Goal: Find specific page/section: Find specific page/section

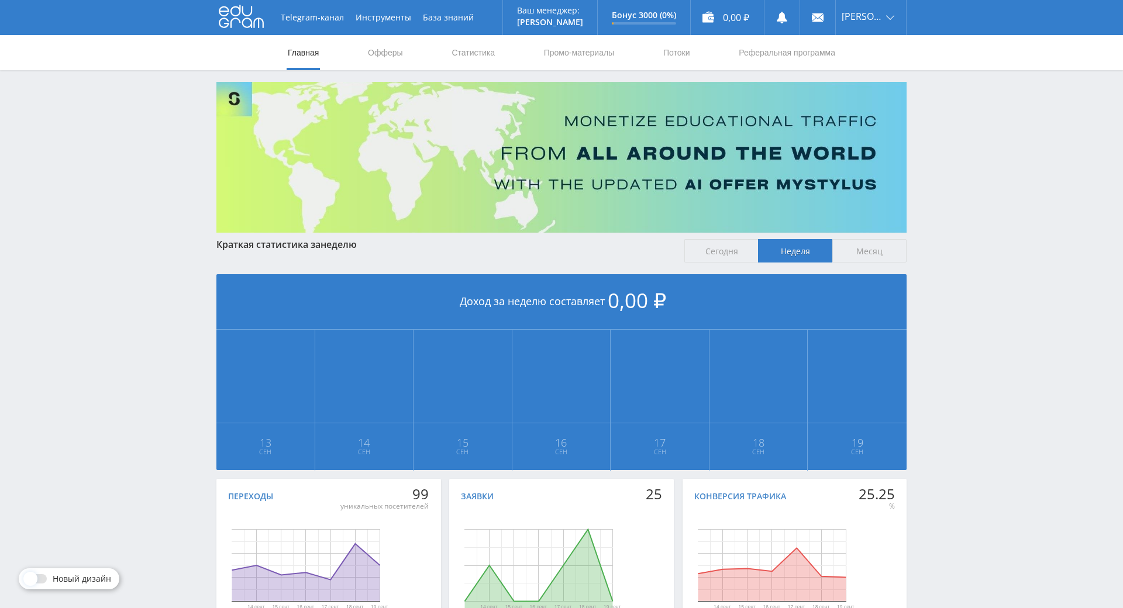
drag, startPoint x: 923, startPoint y: 282, endPoint x: 695, endPoint y: 89, distance: 298.7
click at [489, 53] on link "Статистика" at bounding box center [473, 52] width 46 height 35
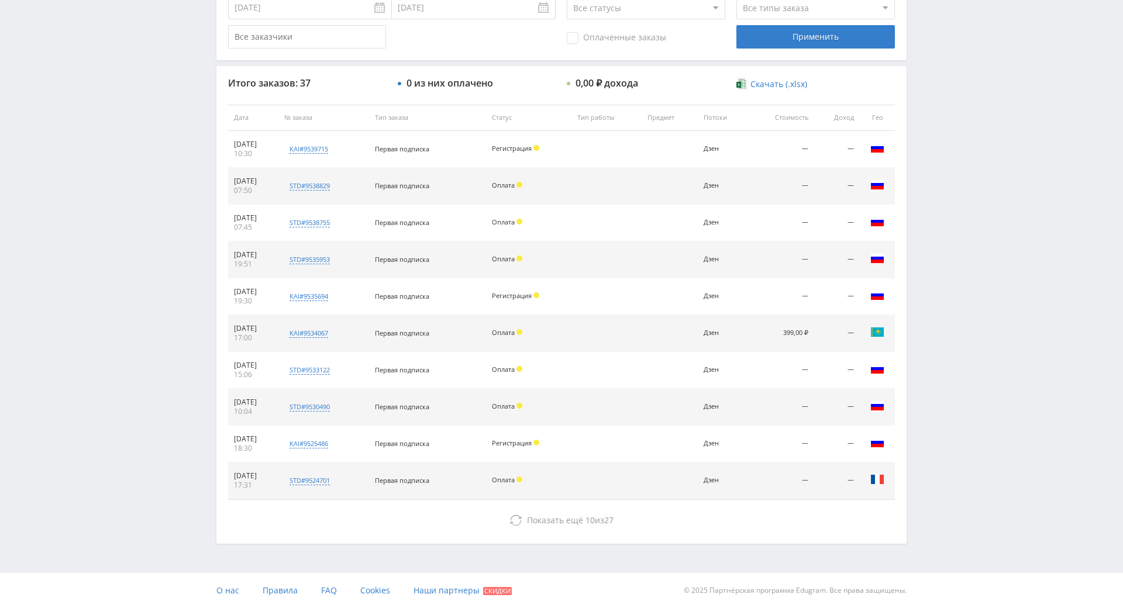
drag, startPoint x: 1049, startPoint y: 284, endPoint x: 1023, endPoint y: 345, distance: 66.6
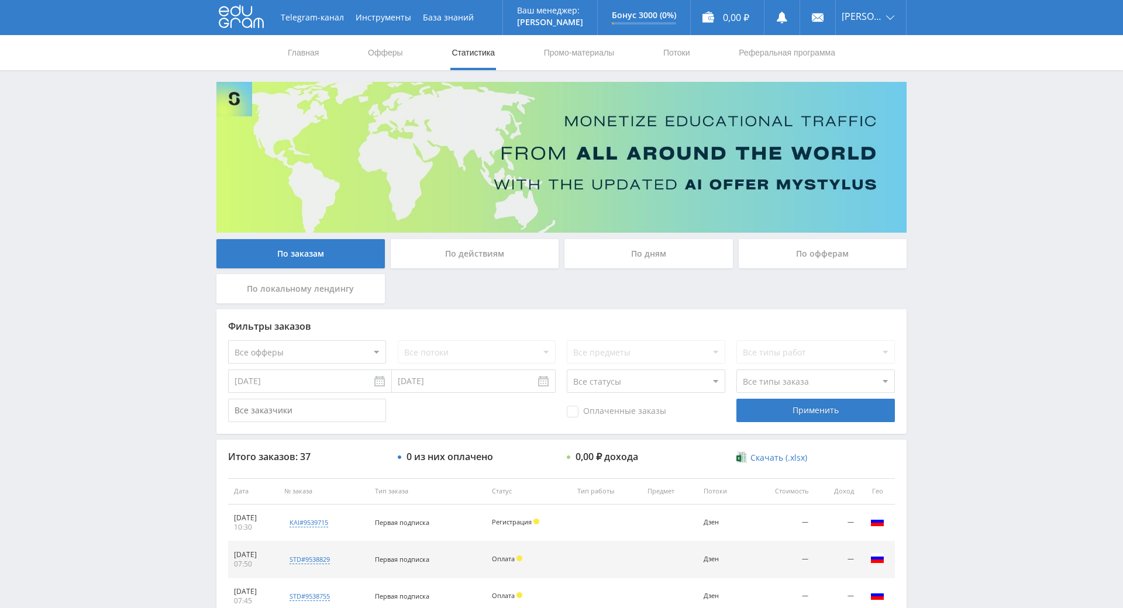
drag, startPoint x: 999, startPoint y: 325, endPoint x: 966, endPoint y: 187, distance: 142.5
click at [958, 141] on div "Telegram-канал Инструменты База знаний Ваш менеджер: [PERSON_NAME] Online @edug…" at bounding box center [561, 491] width 1123 height 982
click at [955, 141] on div "Telegram-канал Инструменты База знаний Ваш менеджер: Alex Alex Online @edugram_…" at bounding box center [561, 491] width 1123 height 982
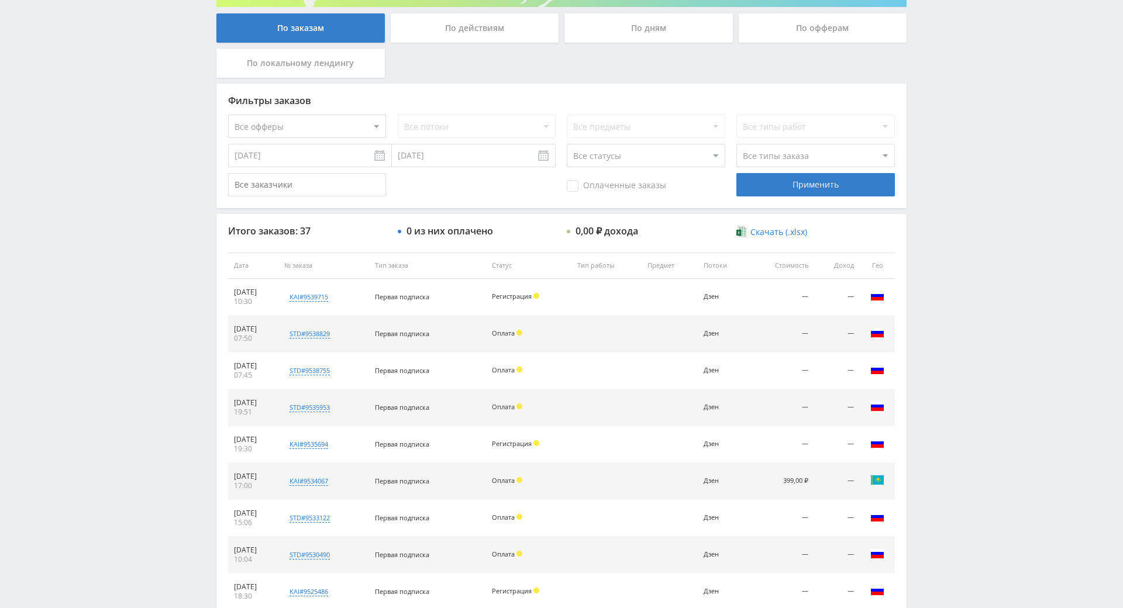
drag, startPoint x: 960, startPoint y: 158, endPoint x: 963, endPoint y: 179, distance: 21.3
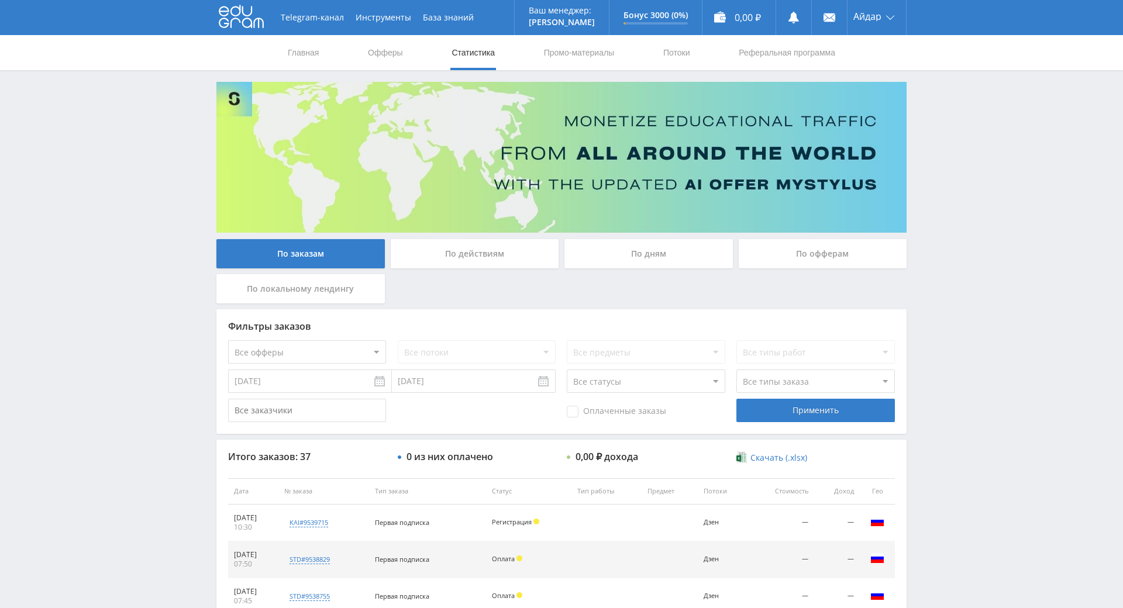
drag, startPoint x: 947, startPoint y: 358, endPoint x: 786, endPoint y: 127, distance: 281.1
